Goal: Communication & Community: Answer question/provide support

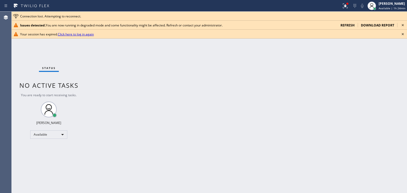
scroll to position [137, 0]
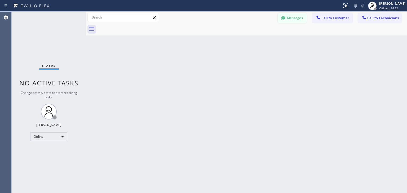
click at [296, 17] on button "Messages" at bounding box center [292, 18] width 29 height 10
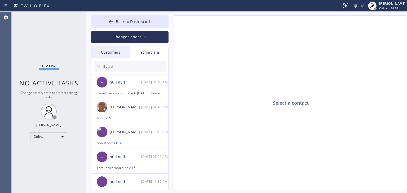
click at [112, 55] on div "Customers" at bounding box center [110, 52] width 38 height 12
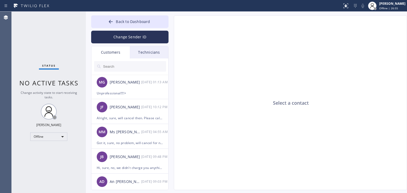
click at [120, 61] on input "text" at bounding box center [135, 66] width 64 height 11
click at [122, 80] on div "[PERSON_NAME]" at bounding box center [126, 83] width 32 height 6
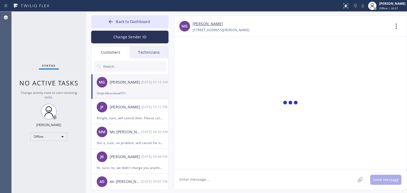
scroll to position [82, 0]
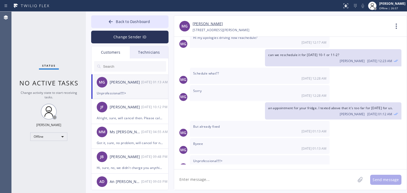
click at [148, 65] on input "text" at bounding box center [135, 66] width 64 height 11
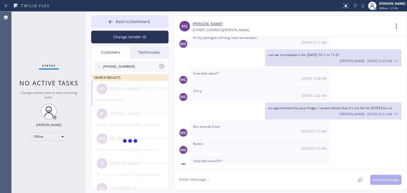
click at [148, 65] on input "(909) 225-1848" at bounding box center [131, 66] width 56 height 11
click at [148, 65] on input "(909) 225-184_" at bounding box center [131, 66] width 56 height 11
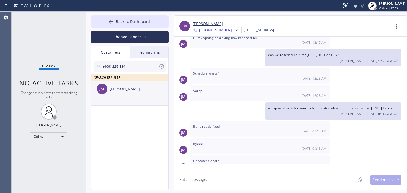
type input "(909) 225-184"
click at [137, 95] on div "JM James Miller --:--" at bounding box center [129, 89] width 77 height 16
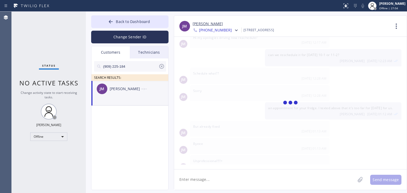
scroll to position [0, 0]
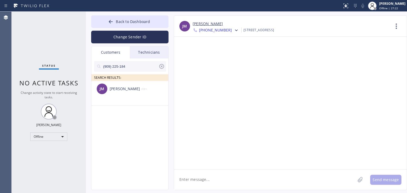
click at [218, 175] on textarea at bounding box center [264, 180] width 181 height 20
paste textarea "Good day! This is the appliance repair company you recently contacted. Unfortun…"
type textarea "Good day! This is the appliance repair company you recently contacted. Unfortun…"
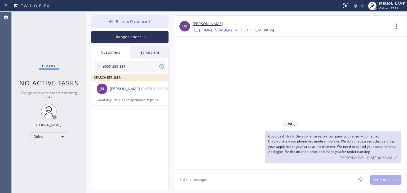
click at [148, 26] on button "Back to Dashboard" at bounding box center [129, 21] width 77 height 13
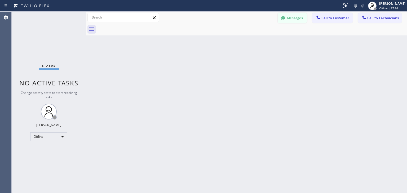
click at [300, 20] on button "Messages" at bounding box center [292, 18] width 29 height 10
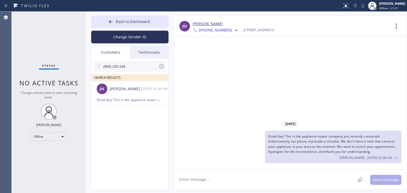
click at [136, 50] on div "Technicians" at bounding box center [149, 52] width 38 height 12
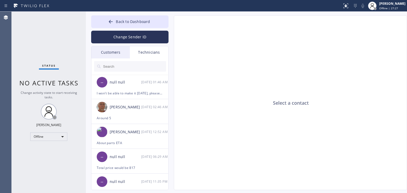
click at [117, 51] on div "Customers" at bounding box center [110, 52] width 38 height 12
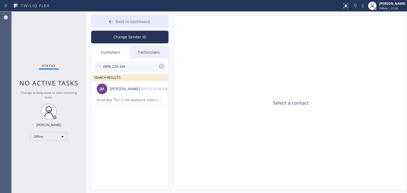
click at [148, 20] on span "Back to Dashboard" at bounding box center [133, 21] width 34 height 5
